Goal: Task Accomplishment & Management: Manage account settings

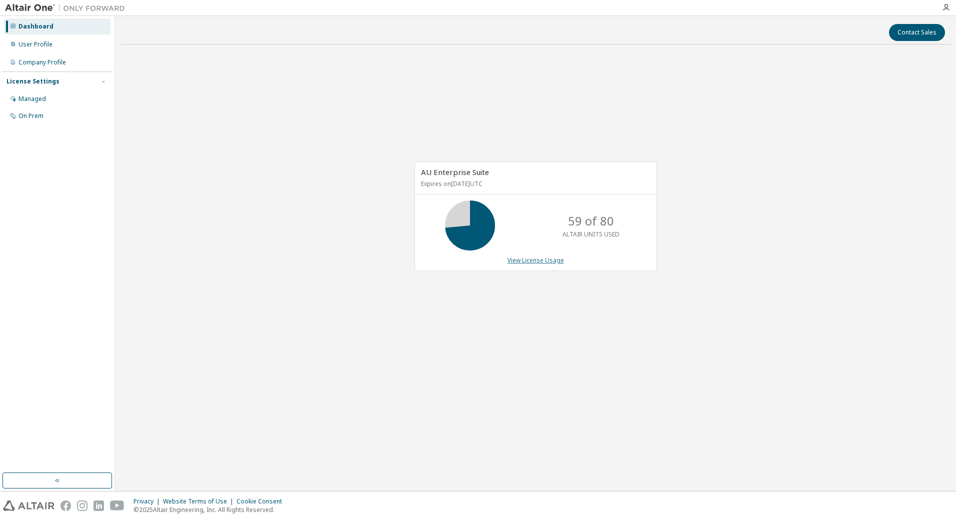
click at [544, 262] on link "View License Usage" at bounding box center [536, 260] width 57 height 9
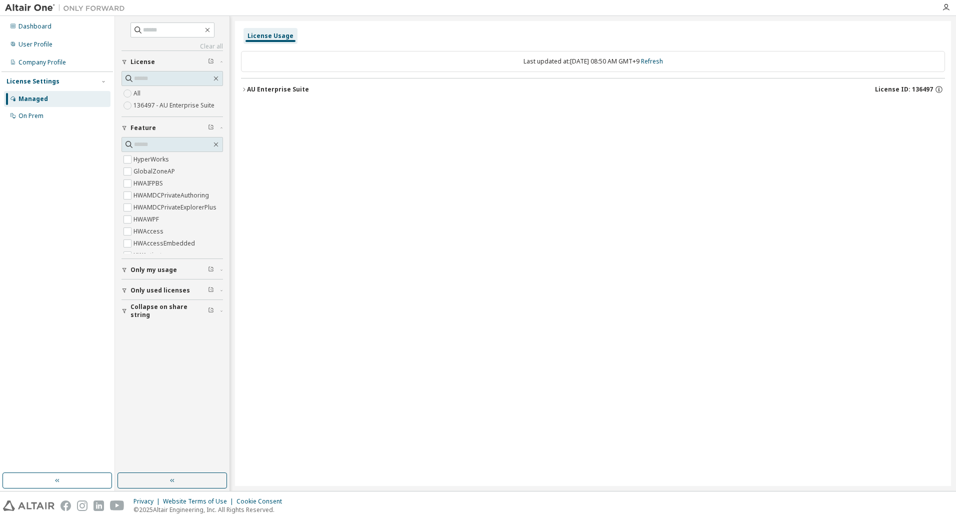
click at [250, 89] on div "AU Enterprise Suite" at bounding box center [278, 90] width 62 height 8
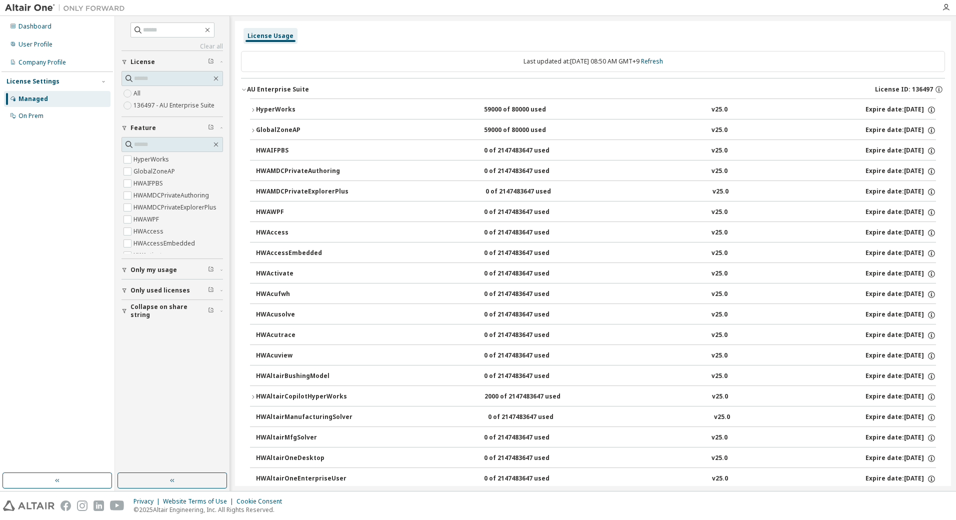
click at [256, 98] on button "AU Enterprise Suite License ID: 136497" at bounding box center [593, 90] width 704 height 22
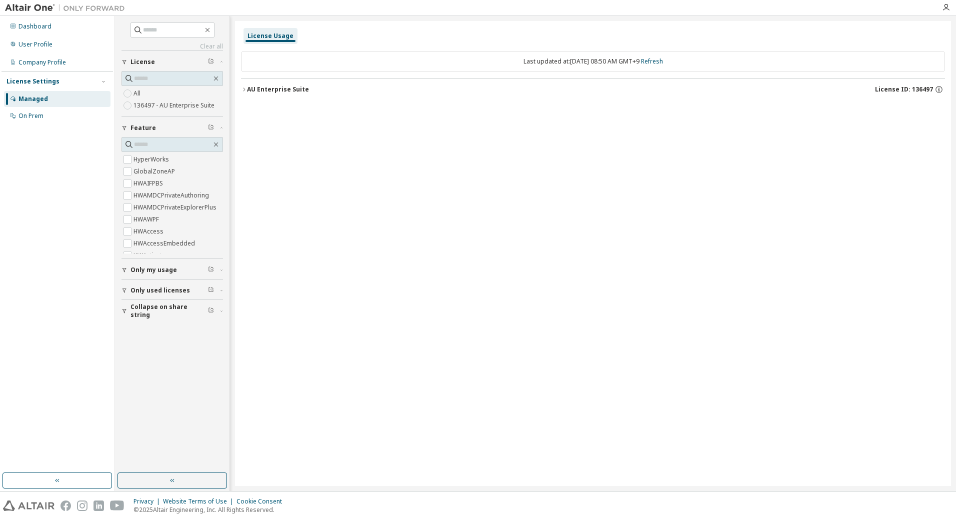
click at [260, 90] on div "AU Enterprise Suite" at bounding box center [278, 90] width 62 height 8
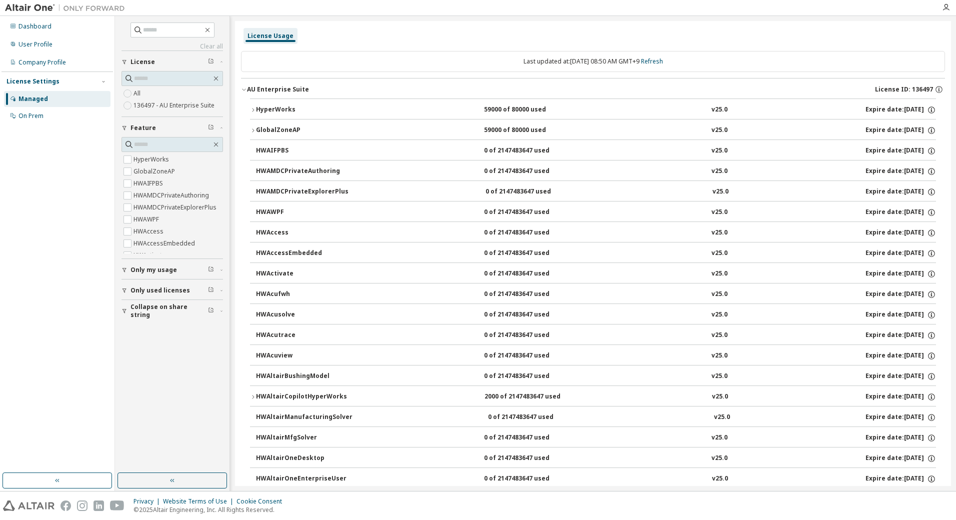
click at [251, 109] on icon "button" at bounding box center [253, 110] width 6 height 6
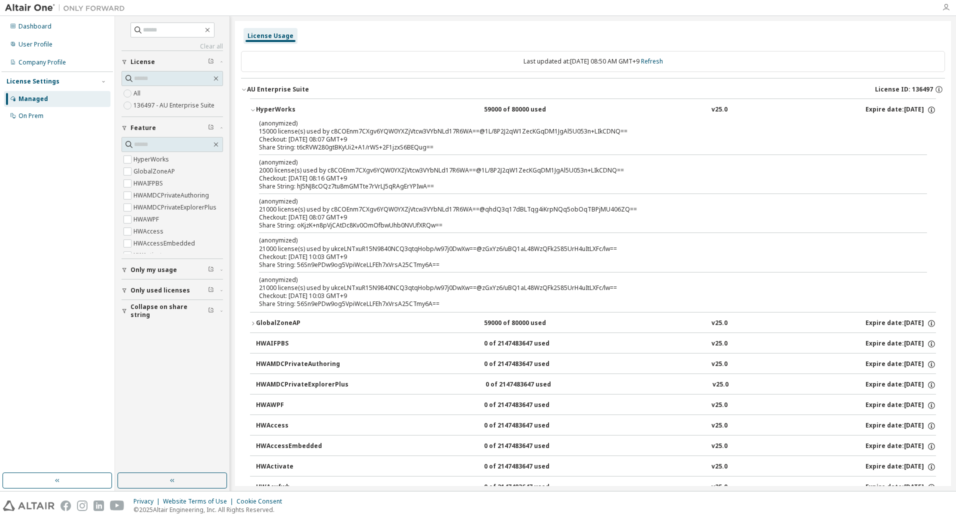
click at [947, 7] on icon "button" at bounding box center [946, 8] width 8 height 8
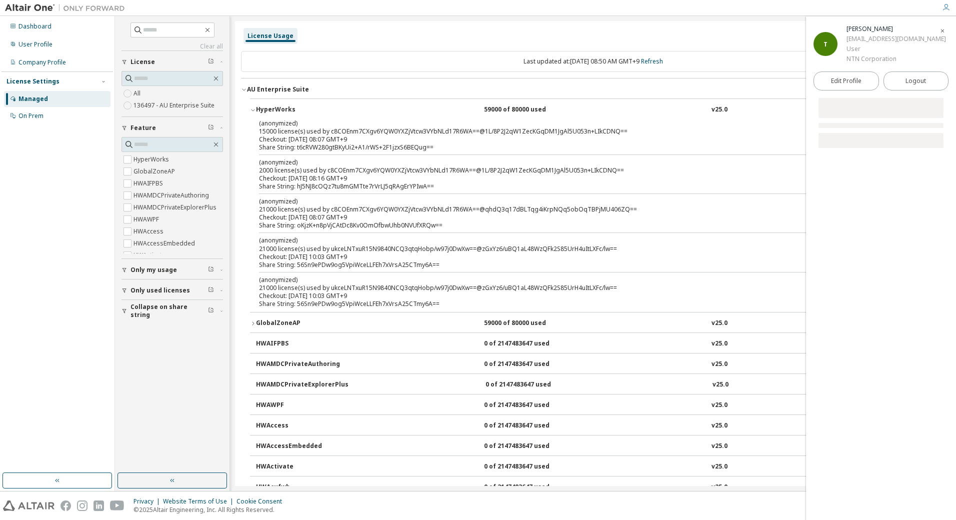
click at [859, 50] on div "User" at bounding box center [897, 49] width 100 height 10
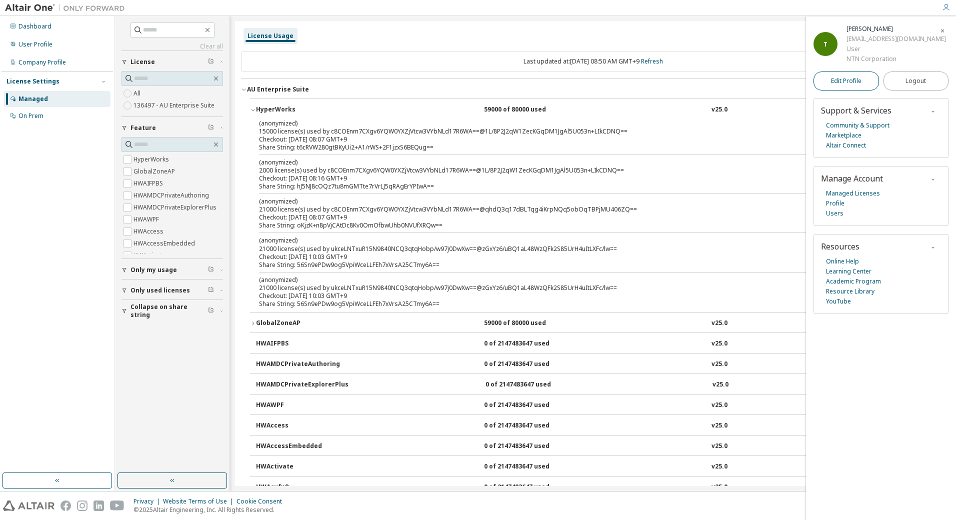
click at [856, 78] on span "Edit Profile" at bounding box center [846, 81] width 31 height 8
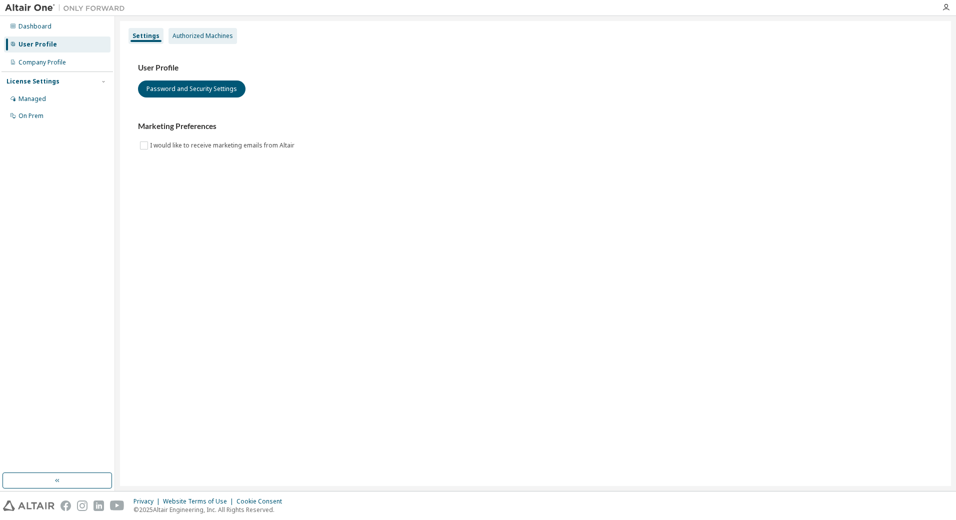
click at [212, 37] on div "Authorized Machines" at bounding box center [203, 36] width 61 height 8
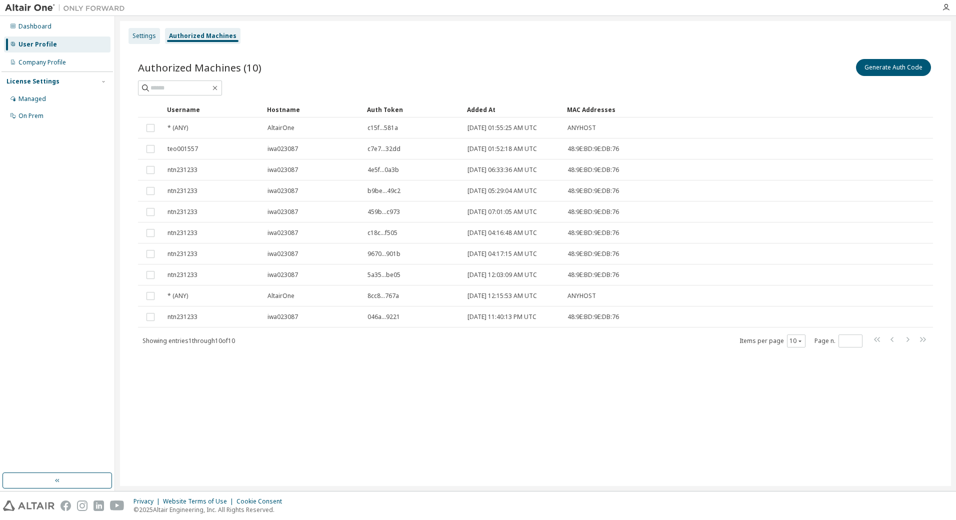
click at [150, 35] on div "Settings" at bounding box center [145, 36] width 24 height 8
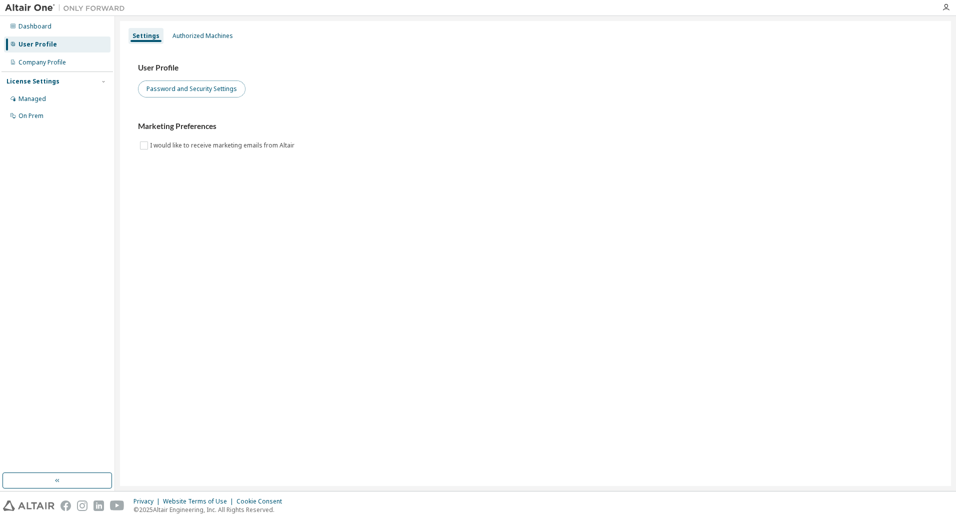
click at [187, 93] on button "Password and Security Settings" at bounding box center [192, 89] width 108 height 17
click at [54, 63] on div "Company Profile" at bounding box center [43, 63] width 48 height 8
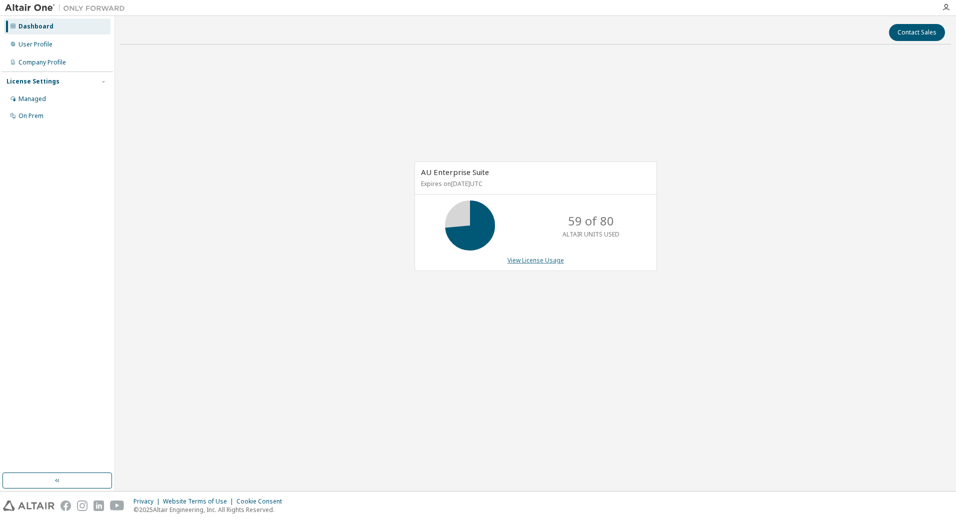
click at [525, 261] on link "View License Usage" at bounding box center [536, 260] width 57 height 9
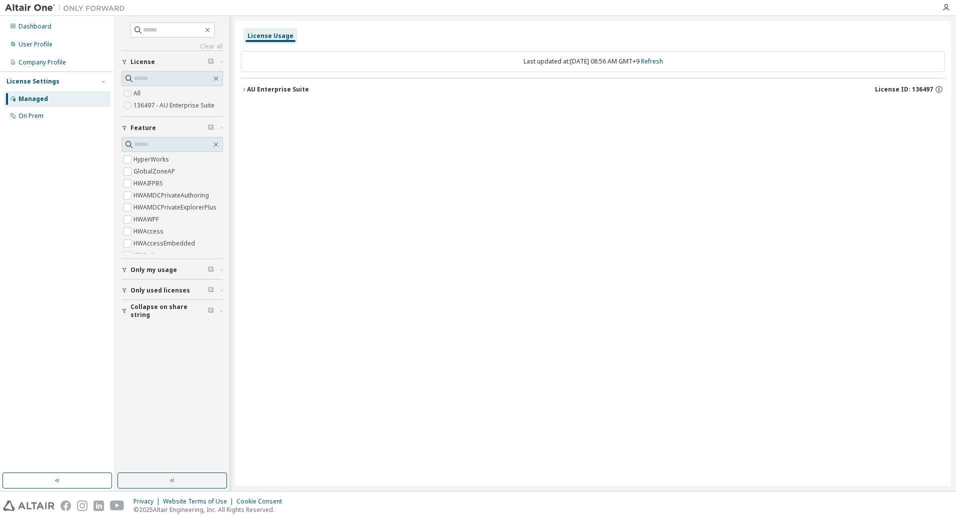
click at [281, 86] on div "AU Enterprise Suite" at bounding box center [278, 90] width 62 height 8
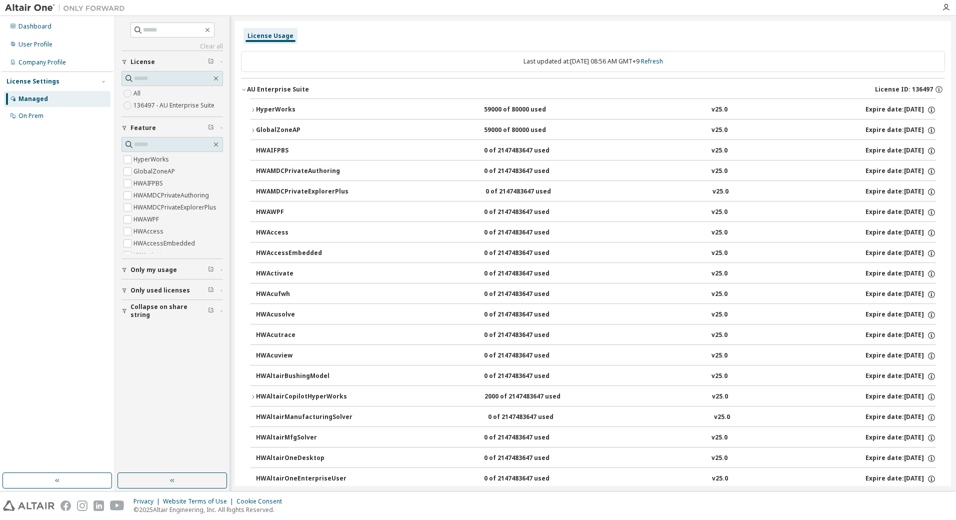
click at [251, 115] on button "HyperWorks 59000 of 80000 used v25.0 Expire date: 2038-01-01" at bounding box center [593, 110] width 686 height 22
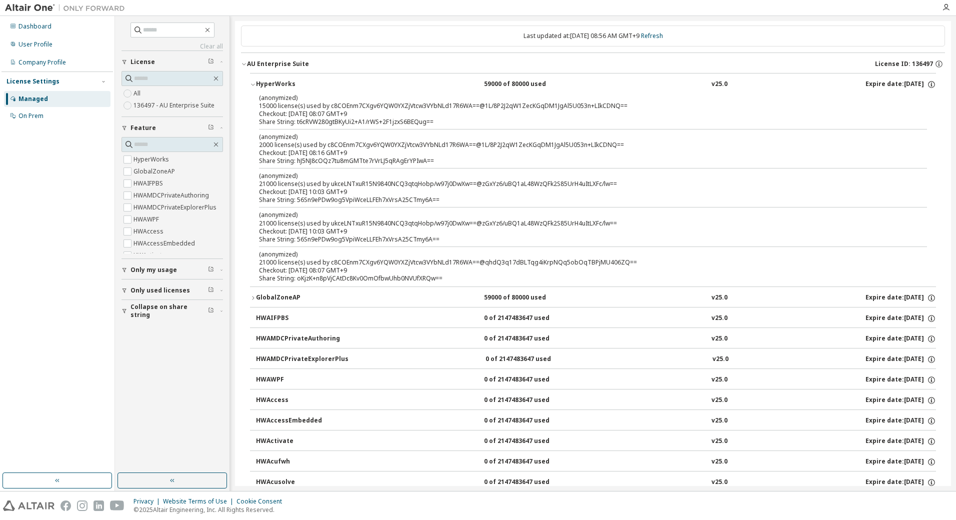
scroll to position [50, 0]
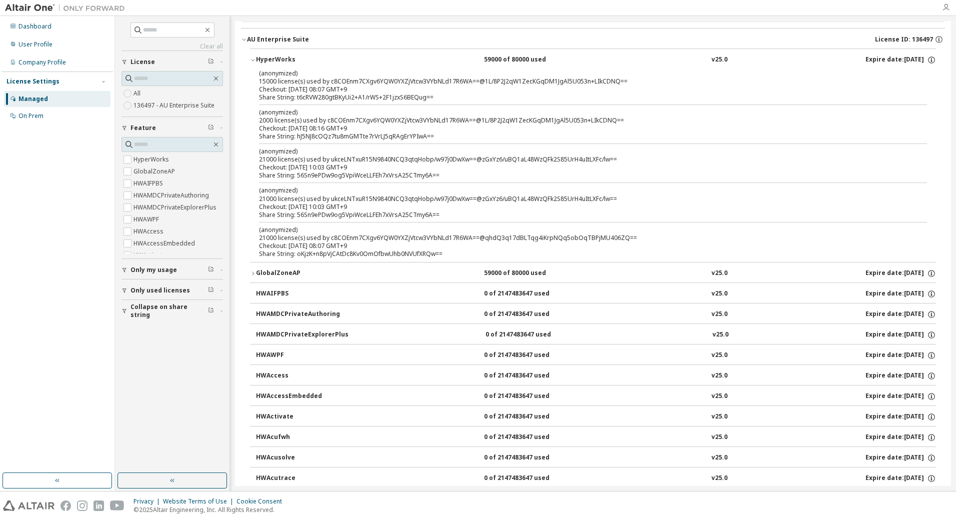
click at [945, 11] on icon "button" at bounding box center [946, 8] width 8 height 8
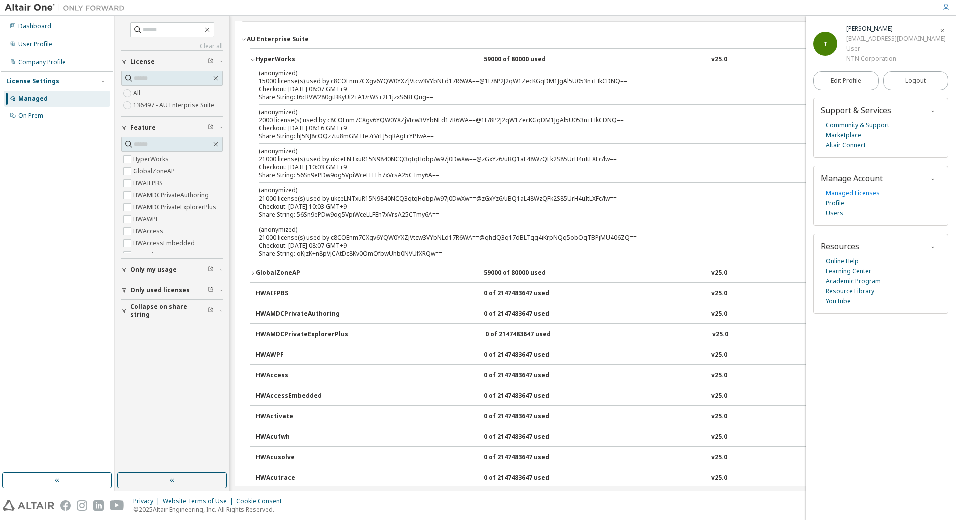
click at [846, 194] on link "Managed Licenses" at bounding box center [853, 194] width 54 height 10
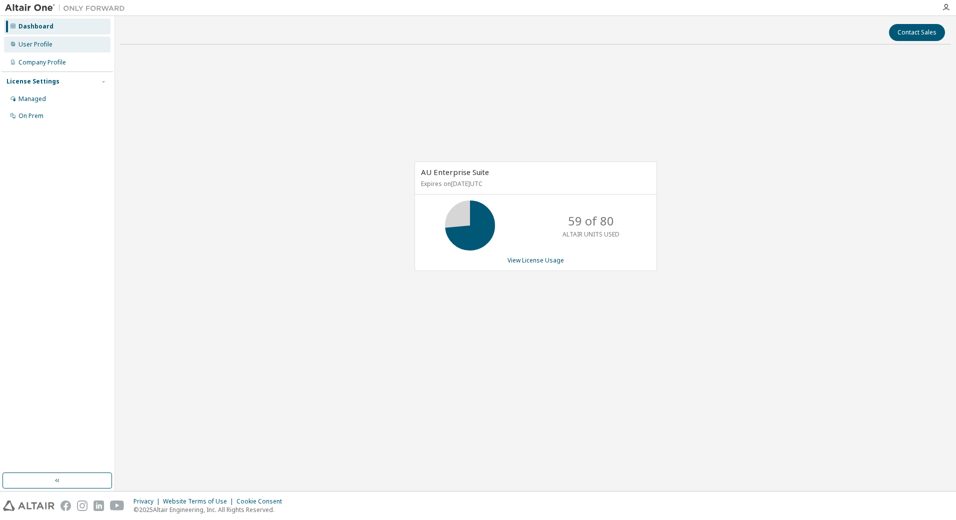
click at [79, 45] on div "User Profile" at bounding box center [57, 45] width 107 height 16
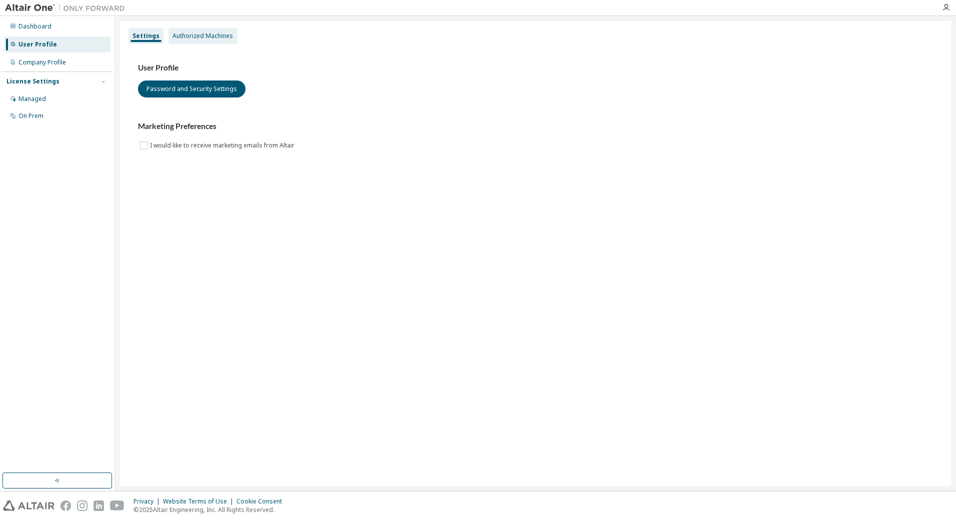
click at [207, 38] on div "Authorized Machines" at bounding box center [203, 36] width 61 height 8
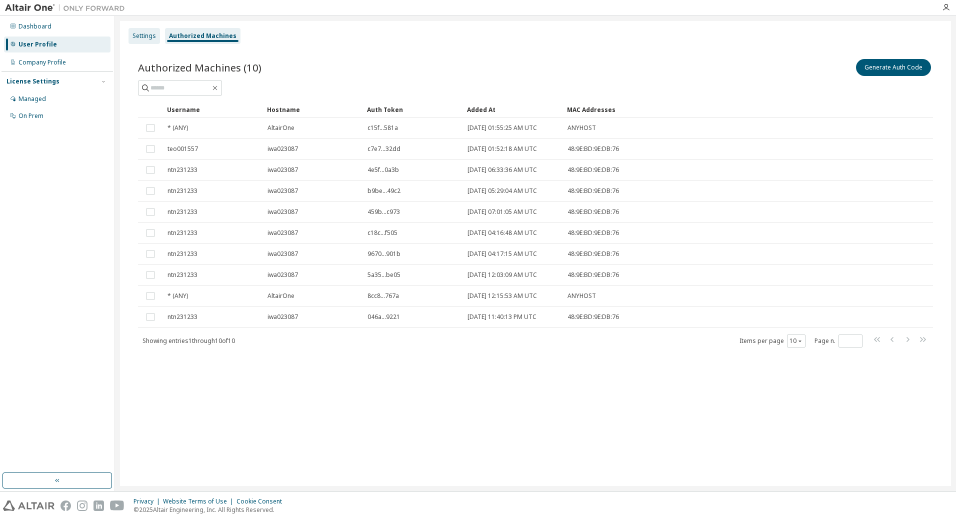
click at [147, 38] on div "Settings" at bounding box center [145, 36] width 24 height 8
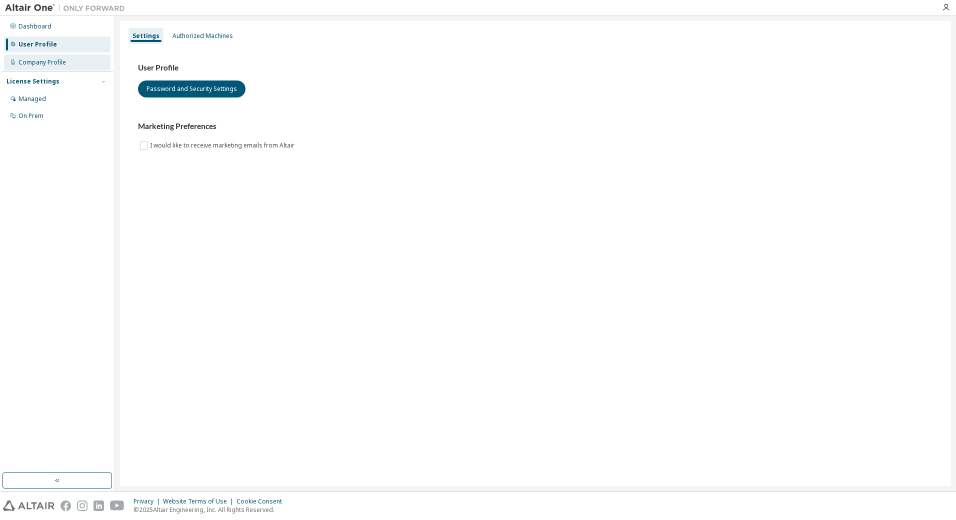
click at [53, 65] on div "Company Profile" at bounding box center [43, 63] width 48 height 8
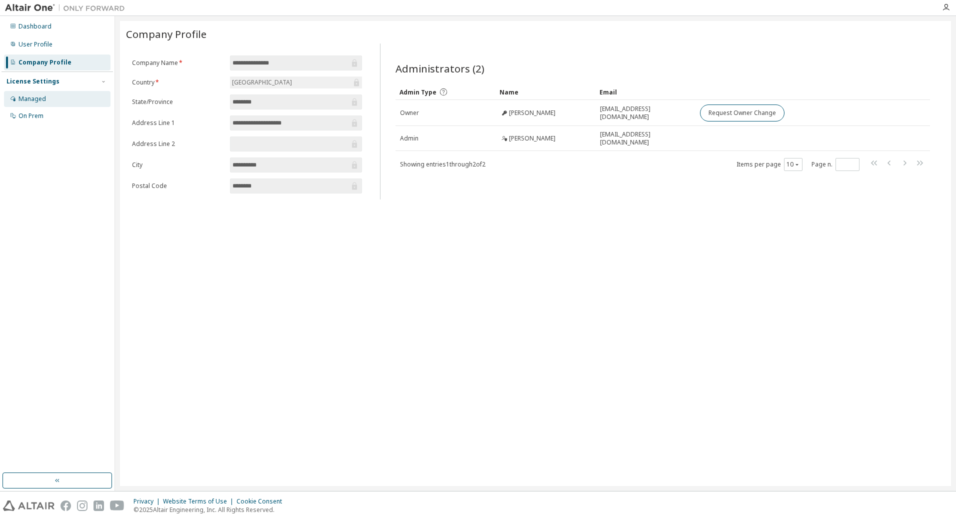
click at [64, 97] on div "Managed" at bounding box center [57, 99] width 107 height 16
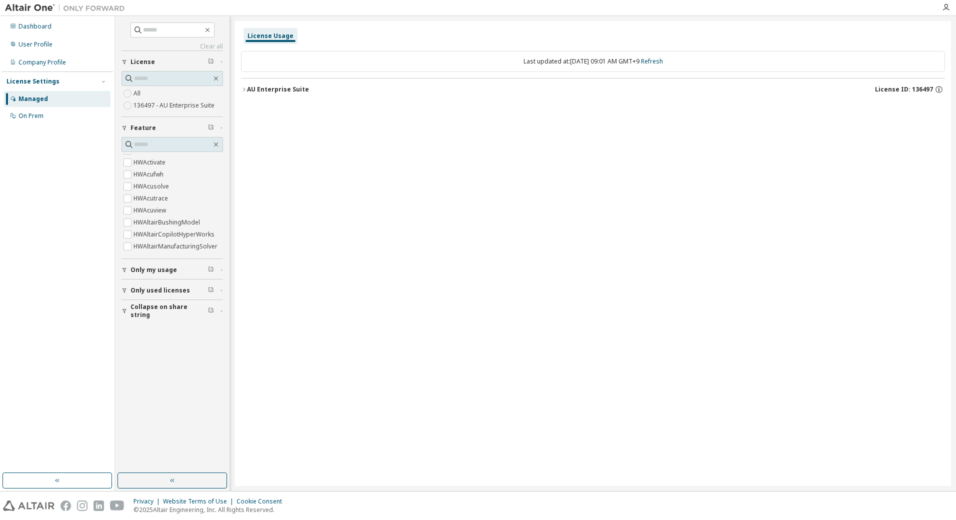
scroll to position [200, 0]
click at [120, 274] on div "Clear all Collapse on share string Only used licenses Only my usage Feature Hyp…" at bounding box center [173, 245] width 112 height 454
click at [125, 275] on button "Only my usage" at bounding box center [173, 270] width 102 height 22
click at [124, 291] on icon "button" at bounding box center [125, 291] width 4 height 5
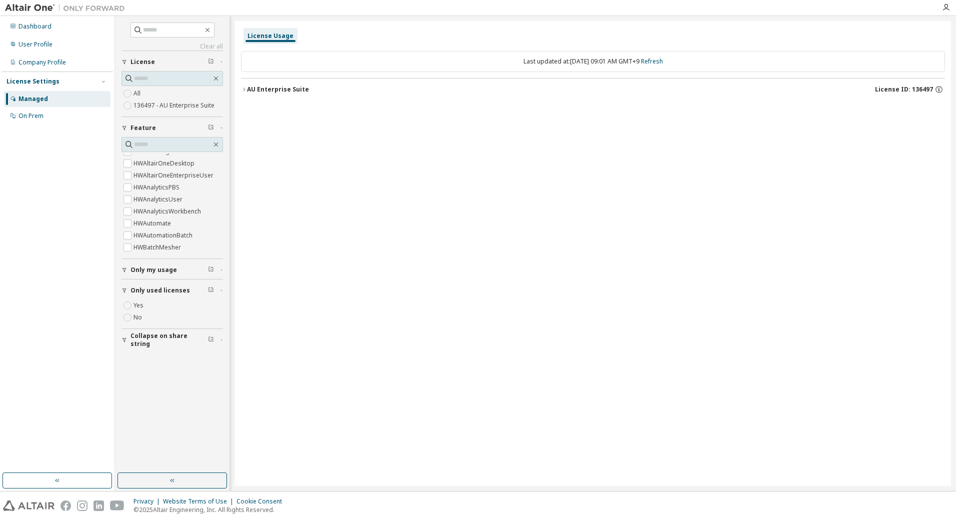
click at [124, 291] on icon "button" at bounding box center [125, 291] width 4 height 5
click at [236, 91] on div "License Usage Last updated at: [DATE] 09:01 AM GMT+9 Refresh AU Enterprise Suit…" at bounding box center [593, 253] width 716 height 465
click at [124, 291] on icon "button" at bounding box center [125, 291] width 6 height 6
click at [129, 309] on div "Yes No" at bounding box center [173, 312] width 102 height 24
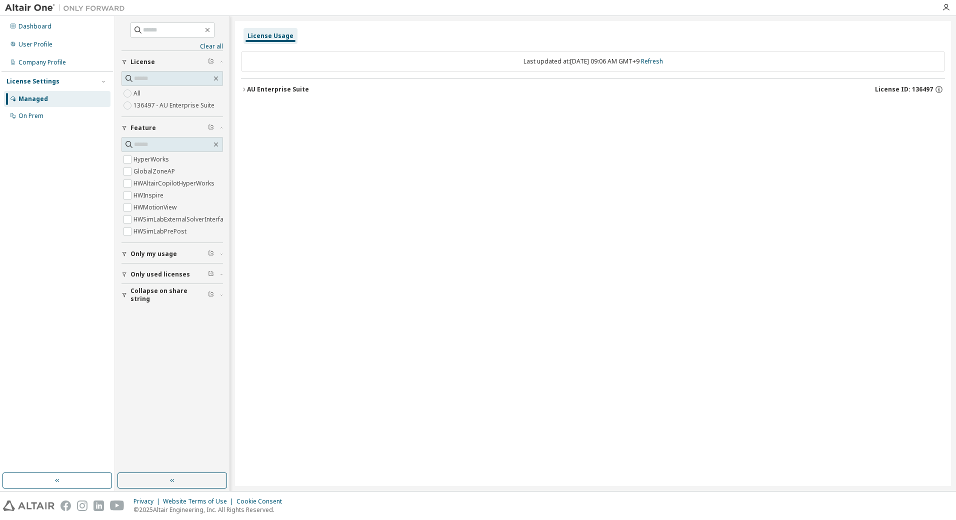
click at [280, 86] on div "AU Enterprise Suite" at bounding box center [278, 90] width 62 height 8
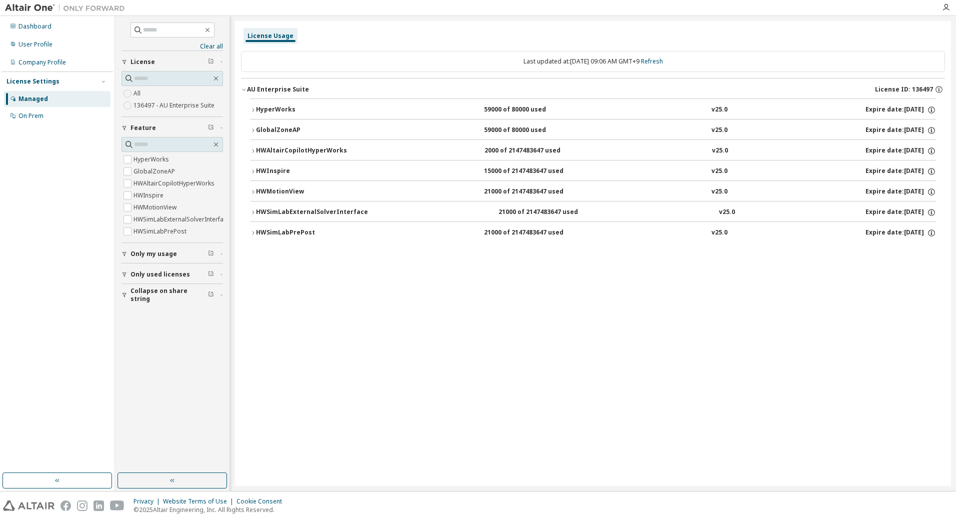
click at [284, 188] on div "HWMotionView" at bounding box center [301, 192] width 90 height 9
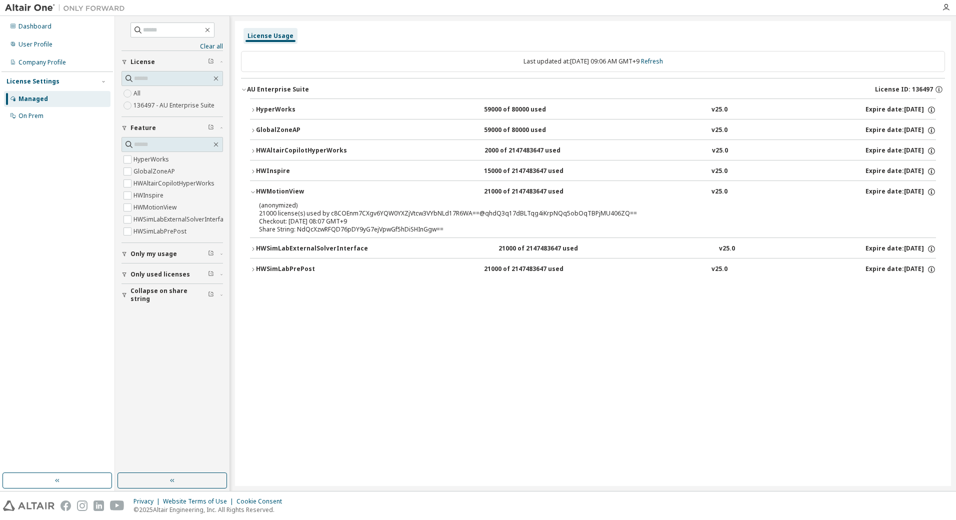
click at [285, 190] on div "HWMotionView" at bounding box center [301, 192] width 90 height 9
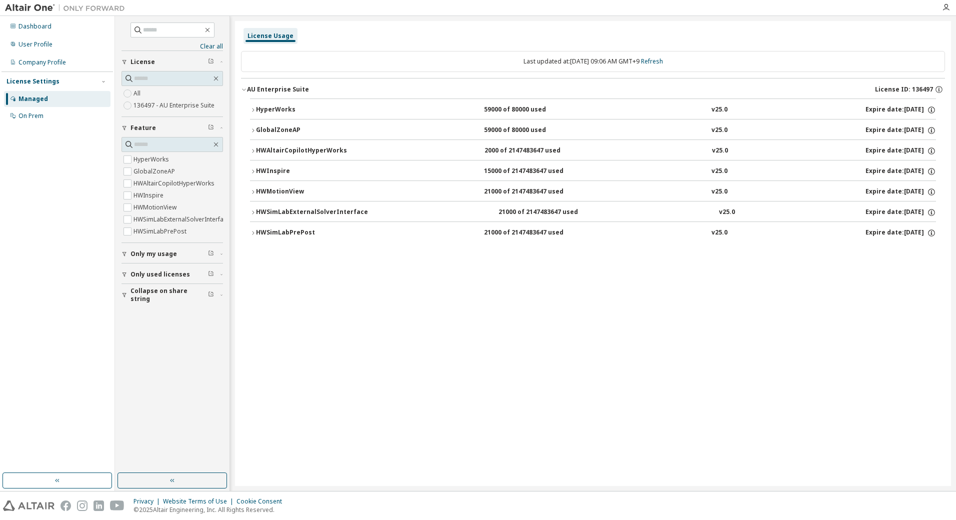
click at [292, 91] on div "AU Enterprise Suite" at bounding box center [278, 90] width 62 height 8
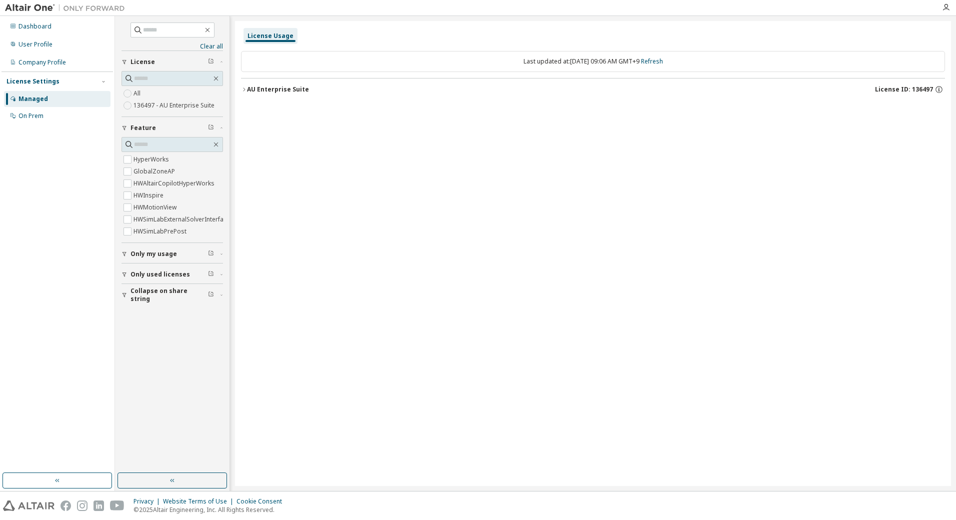
click at [292, 91] on div "AU Enterprise Suite" at bounding box center [278, 90] width 62 height 8
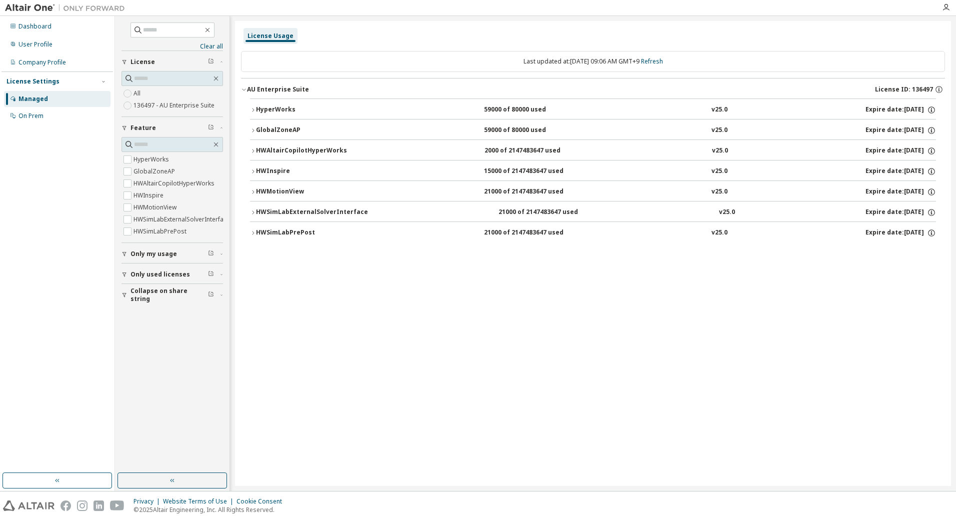
click at [270, 134] on div "GlobalZoneAP" at bounding box center [301, 130] width 90 height 9
